Goal: Task Accomplishment & Management: Use online tool/utility

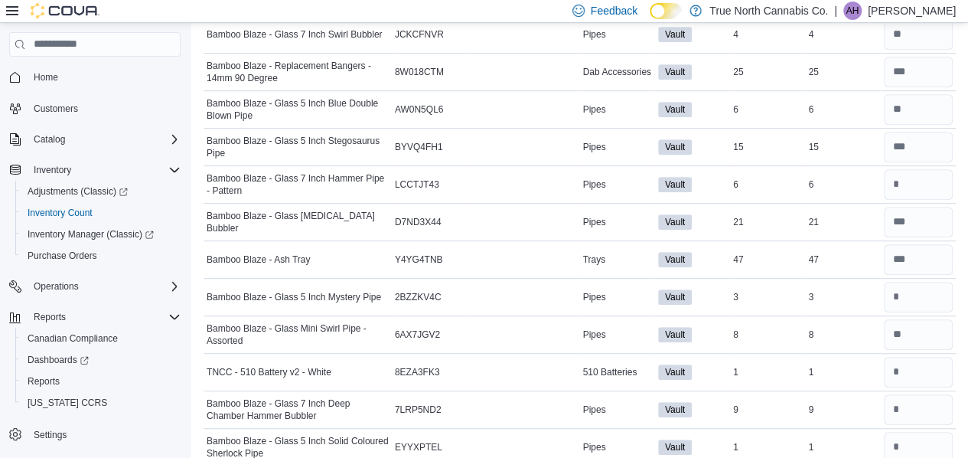
scroll to position [605, 0]
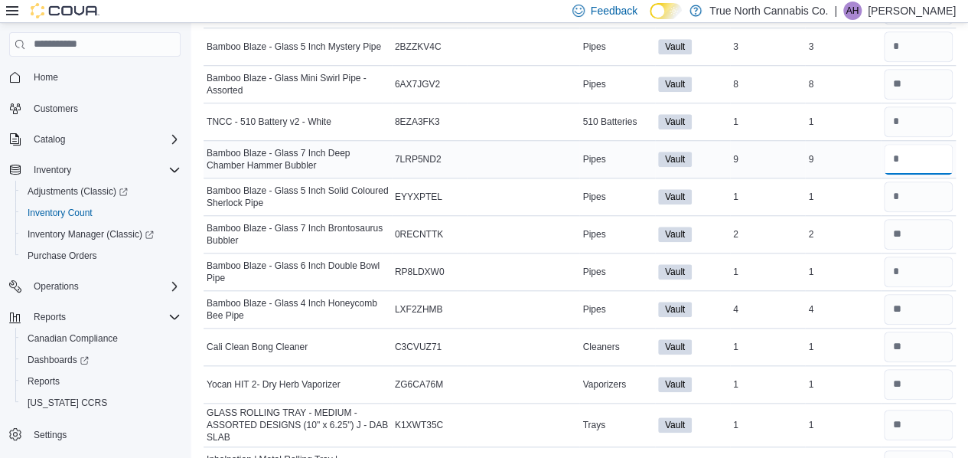
click at [921, 157] on input "number" at bounding box center [918, 159] width 69 height 31
type input "*"
click at [902, 263] on input "number" at bounding box center [918, 271] width 69 height 31
type input "*"
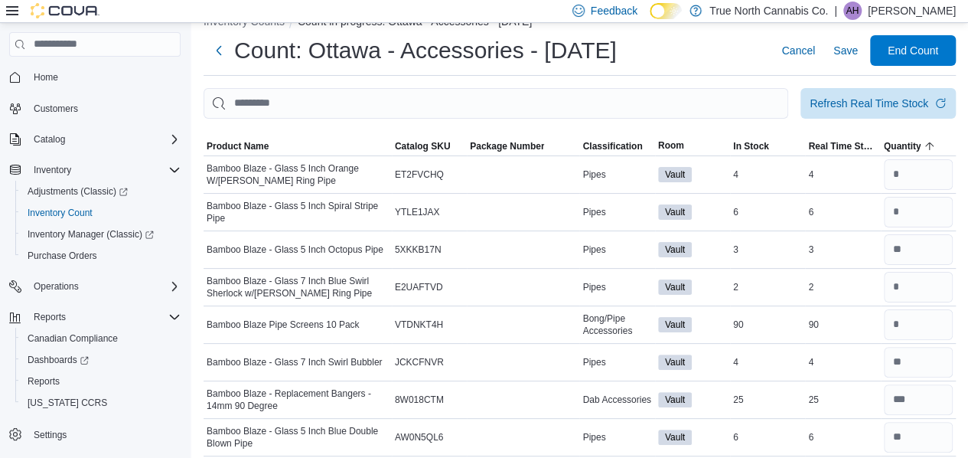
scroll to position [0, 0]
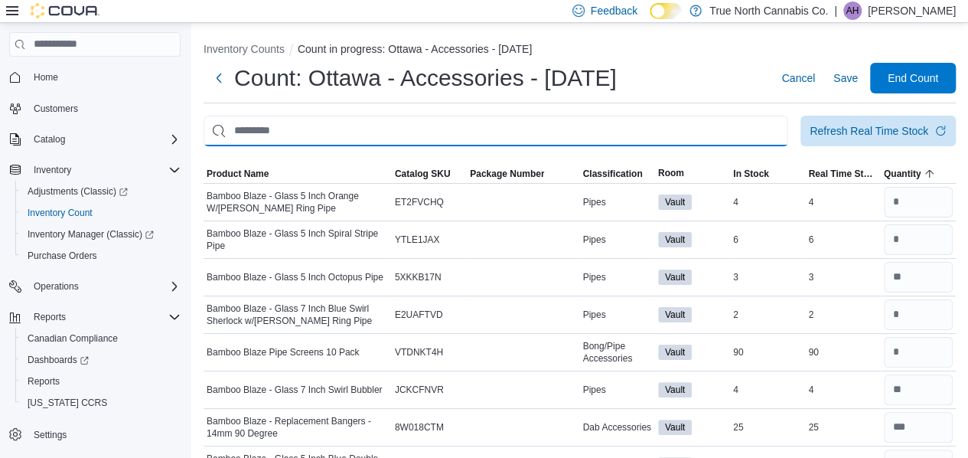
click at [272, 132] on input "This is a search bar. After typing your query, hit enter to filter the results …" at bounding box center [496, 131] width 585 height 31
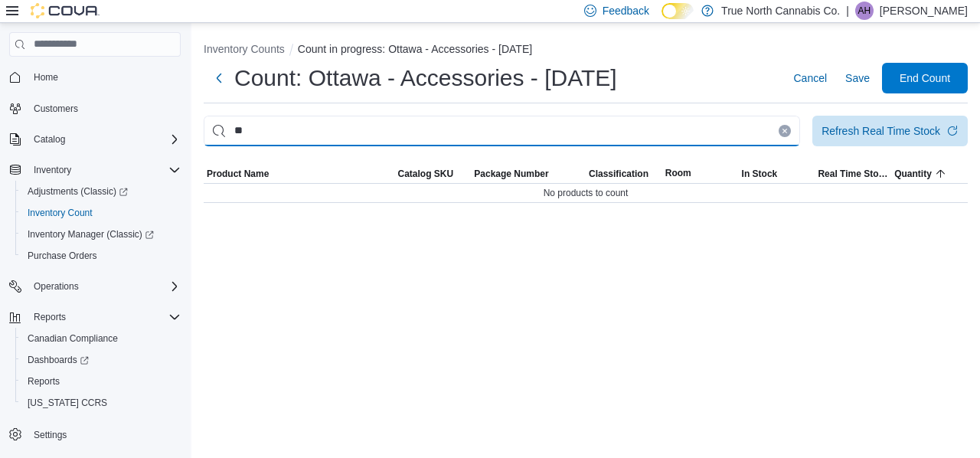
type input "*"
type input "********"
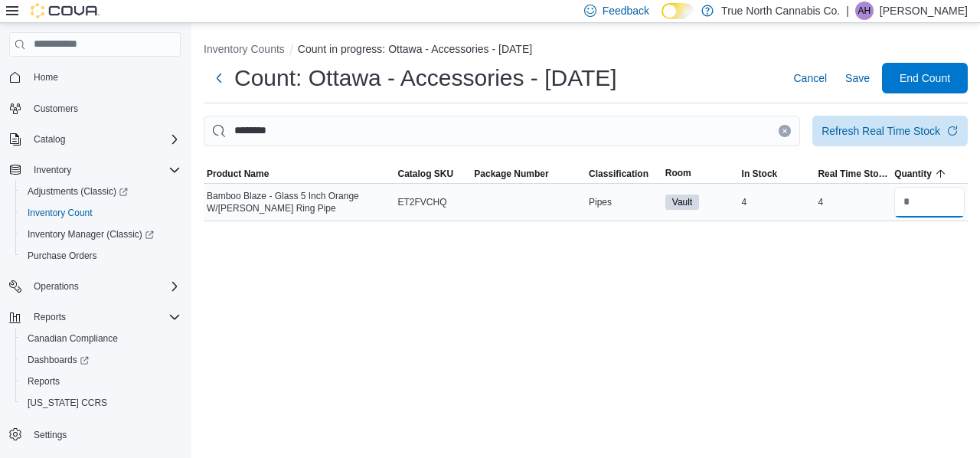
click at [909, 203] on input "number" at bounding box center [929, 202] width 70 height 31
type input "*"
click at [787, 131] on button "Clear input" at bounding box center [784, 131] width 12 height 12
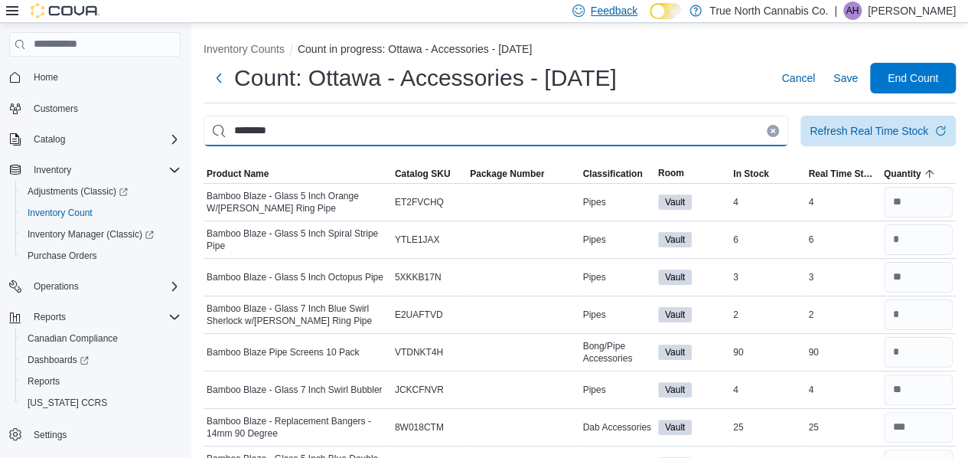
type input "********"
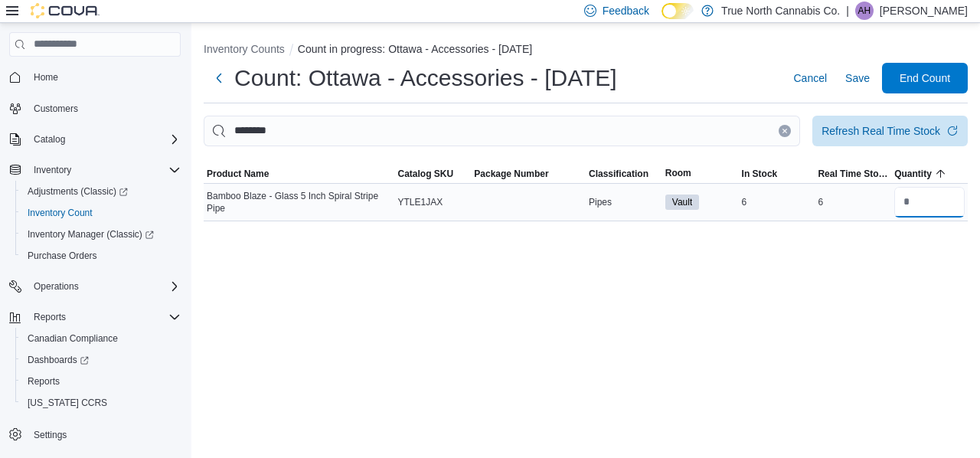
click at [908, 201] on input "number" at bounding box center [929, 202] width 70 height 31
type input "*"
click at [871, 263] on div "Inventory Counts Count in progress: Ottawa - Accessories - [DATE] Count: [GEOGR…" at bounding box center [585, 240] width 788 height 435
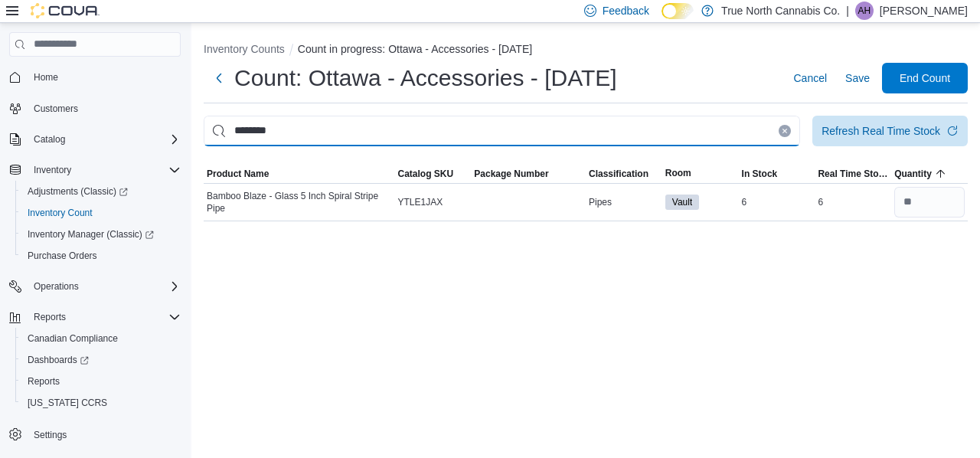
click at [318, 132] on input "********" at bounding box center [502, 131] width 596 height 31
type input "*"
type input "*******"
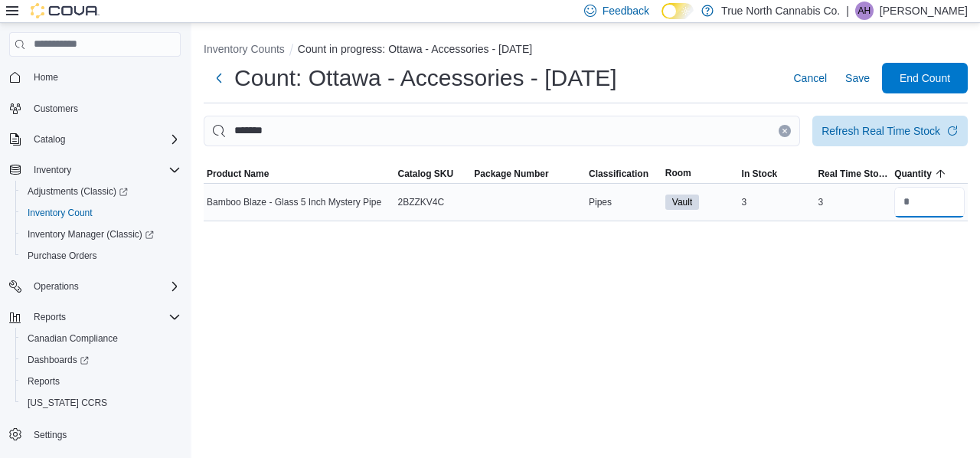
click at [921, 206] on input "number" at bounding box center [929, 202] width 70 height 31
type input "*"
click at [824, 264] on div "Inventory Counts Count in progress: Ottawa - Accessories - [DATE] Count: [GEOGR…" at bounding box center [585, 240] width 788 height 435
click at [784, 135] on button "Clear input" at bounding box center [784, 131] width 12 height 12
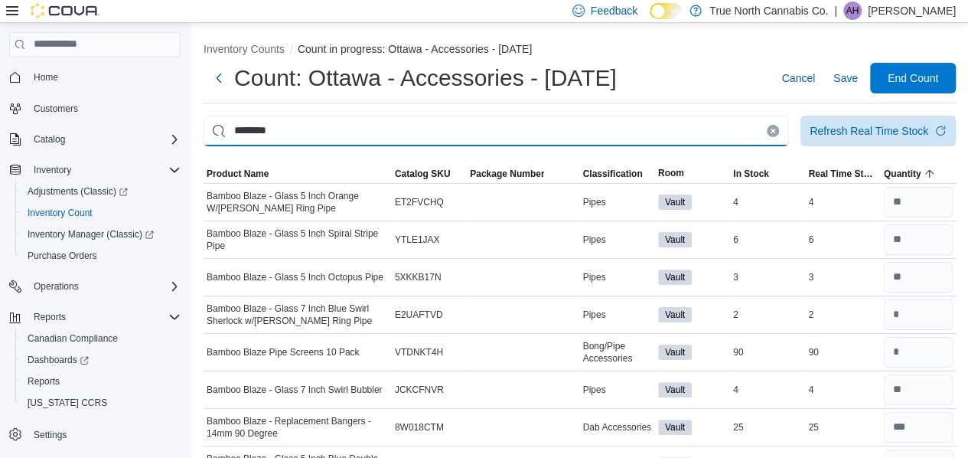
type input "********"
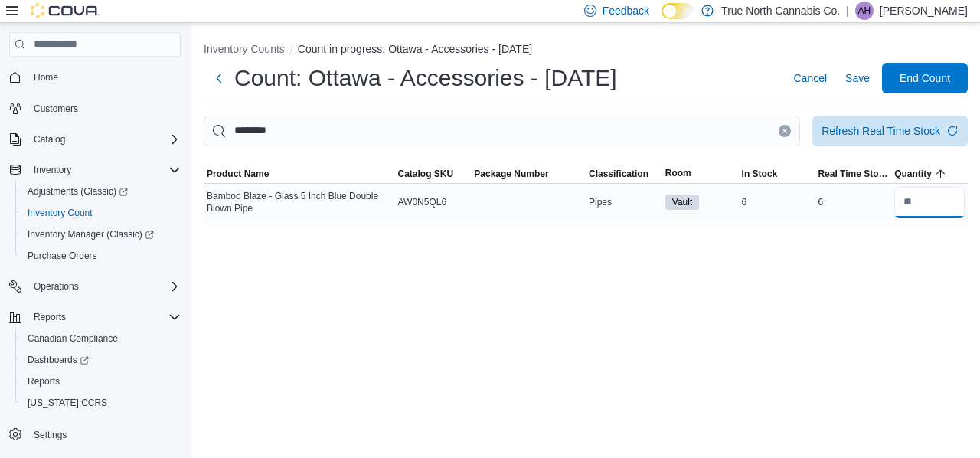
click at [912, 205] on input "number" at bounding box center [929, 202] width 70 height 31
type input "*"
click at [925, 245] on div "Inventory Counts Count in progress: Ottawa - Accessories - [DATE] Count: [GEOGR…" at bounding box center [585, 240] width 788 height 435
click at [785, 131] on icon "Clear input" at bounding box center [784, 131] width 6 height 6
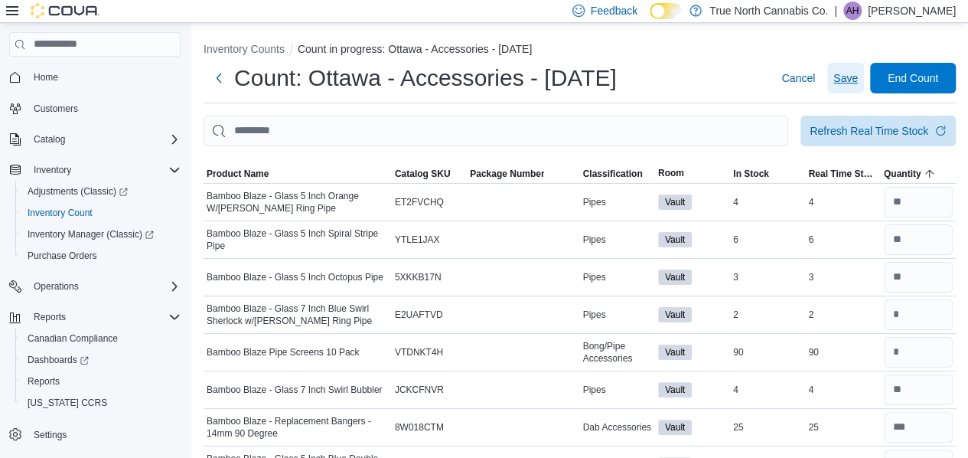
click at [858, 75] on span "Save" at bounding box center [845, 77] width 24 height 15
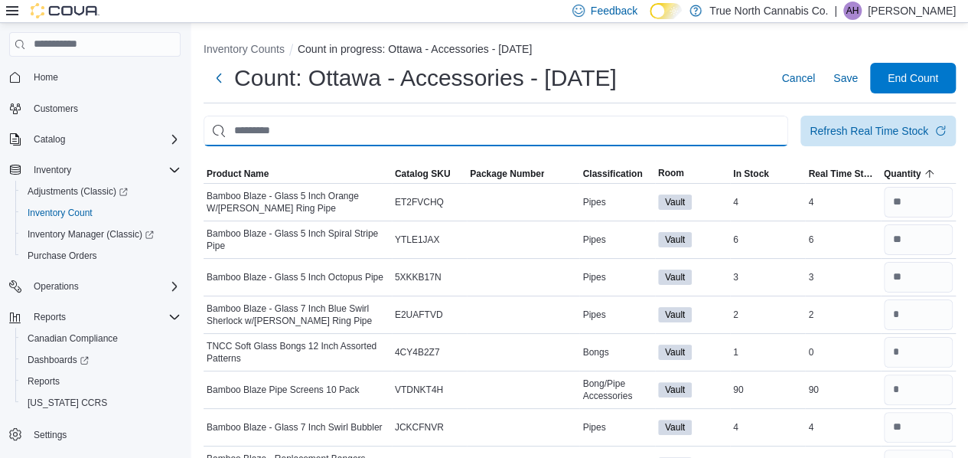
click at [718, 132] on input "This is a search bar. After typing your query, hit enter to filter the results …" at bounding box center [496, 131] width 585 height 31
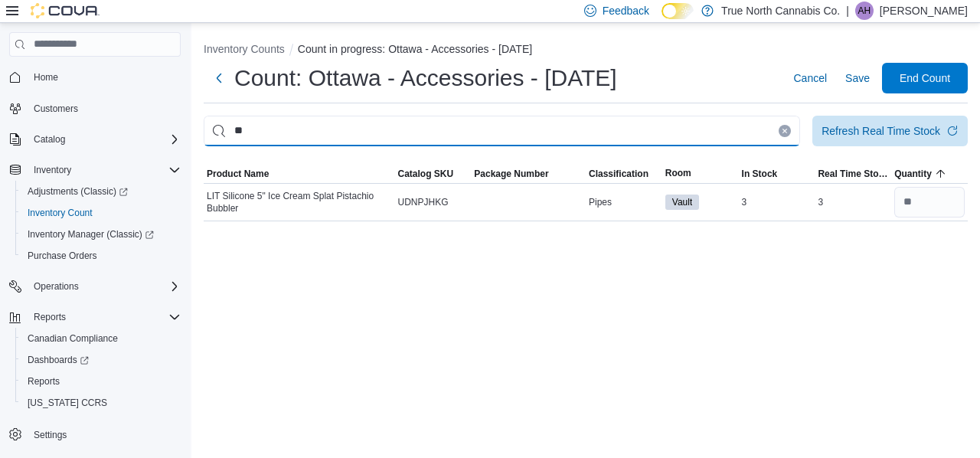
type input "*"
type input "********"
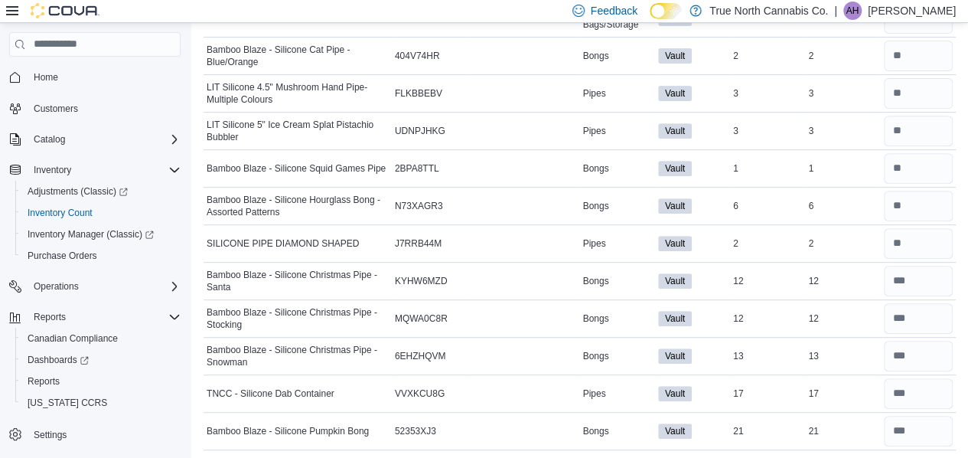
scroll to position [52, 0]
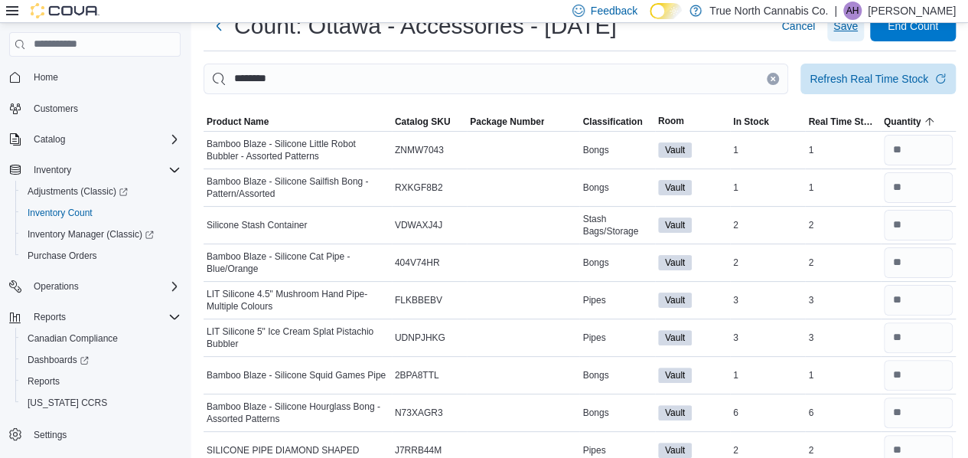
click at [858, 28] on span "Save" at bounding box center [845, 25] width 24 height 15
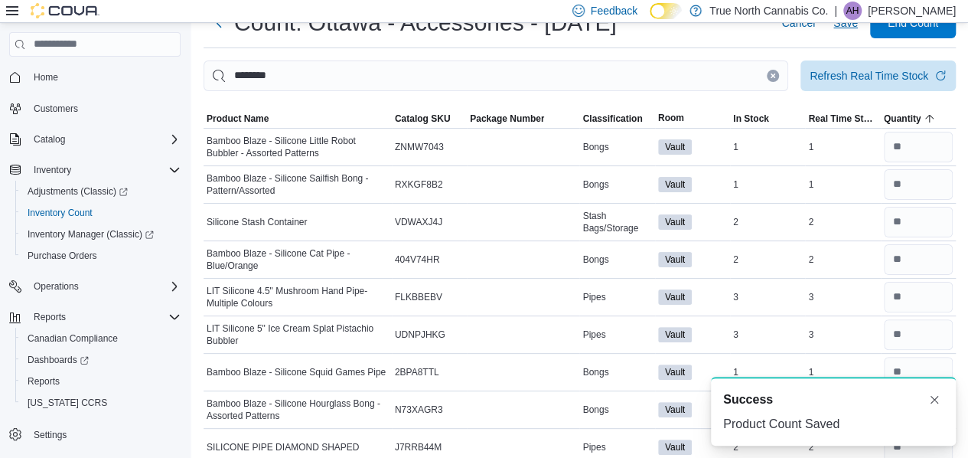
scroll to position [0, 0]
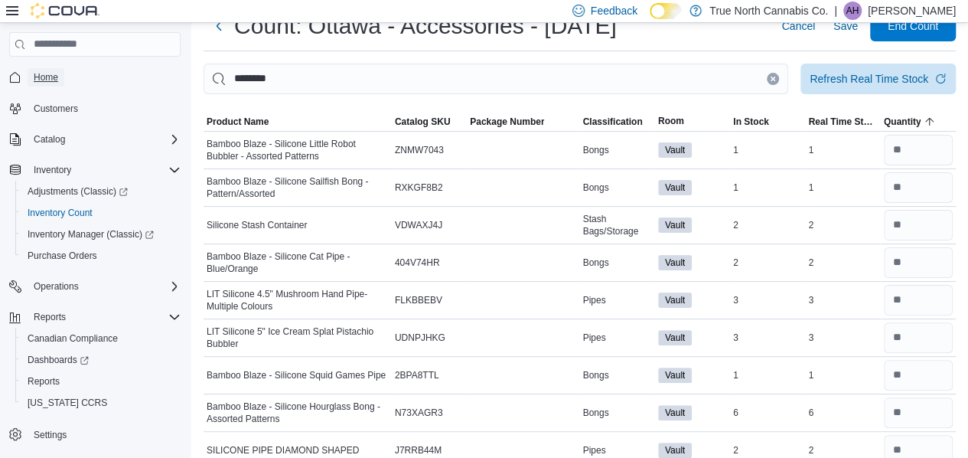
click at [60, 73] on link "Home" at bounding box center [46, 77] width 37 height 18
